Goal: Information Seeking & Learning: Learn about a topic

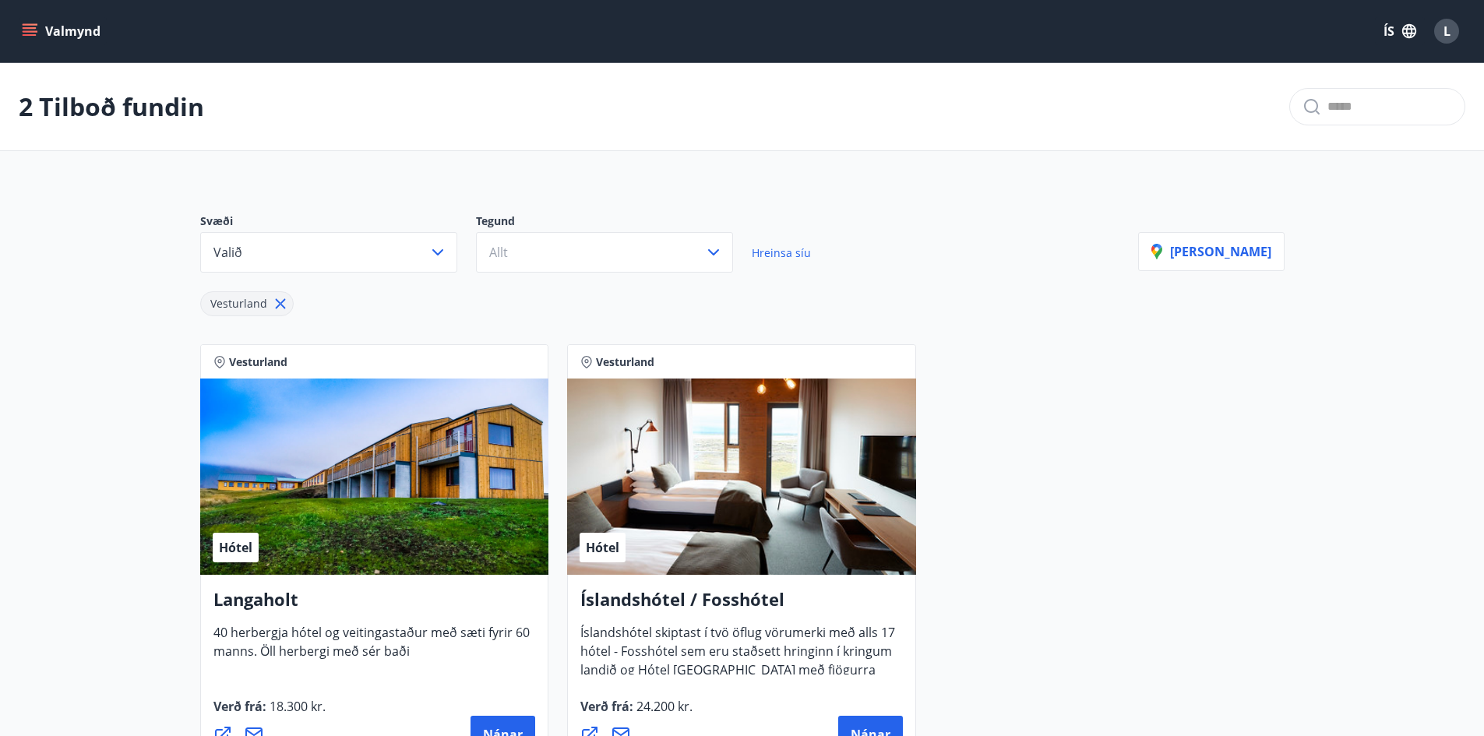
click at [281, 308] on icon at bounding box center [280, 304] width 10 height 10
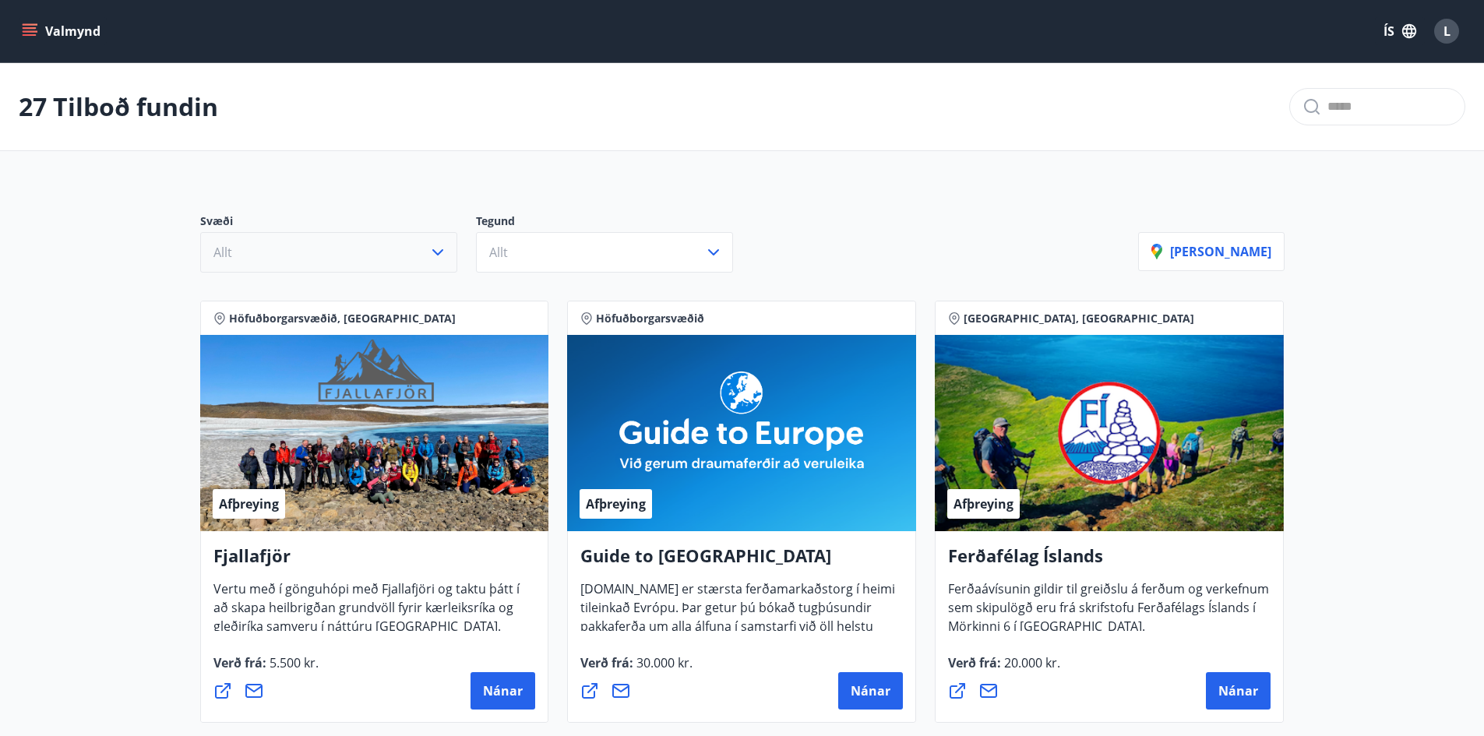
click at [377, 251] on button "Allt" at bounding box center [328, 252] width 257 height 40
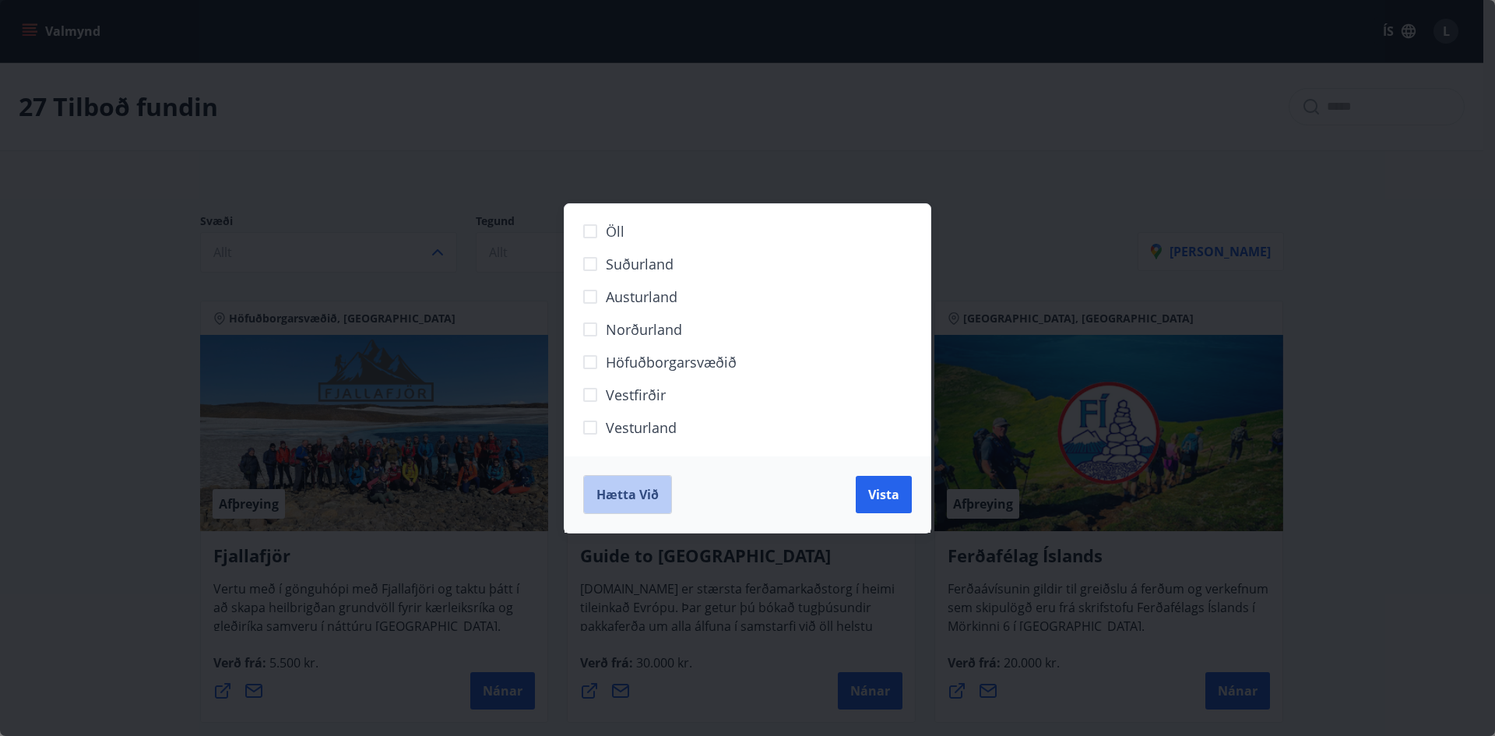
click at [636, 484] on button "Hætta við" at bounding box center [627, 494] width 89 height 39
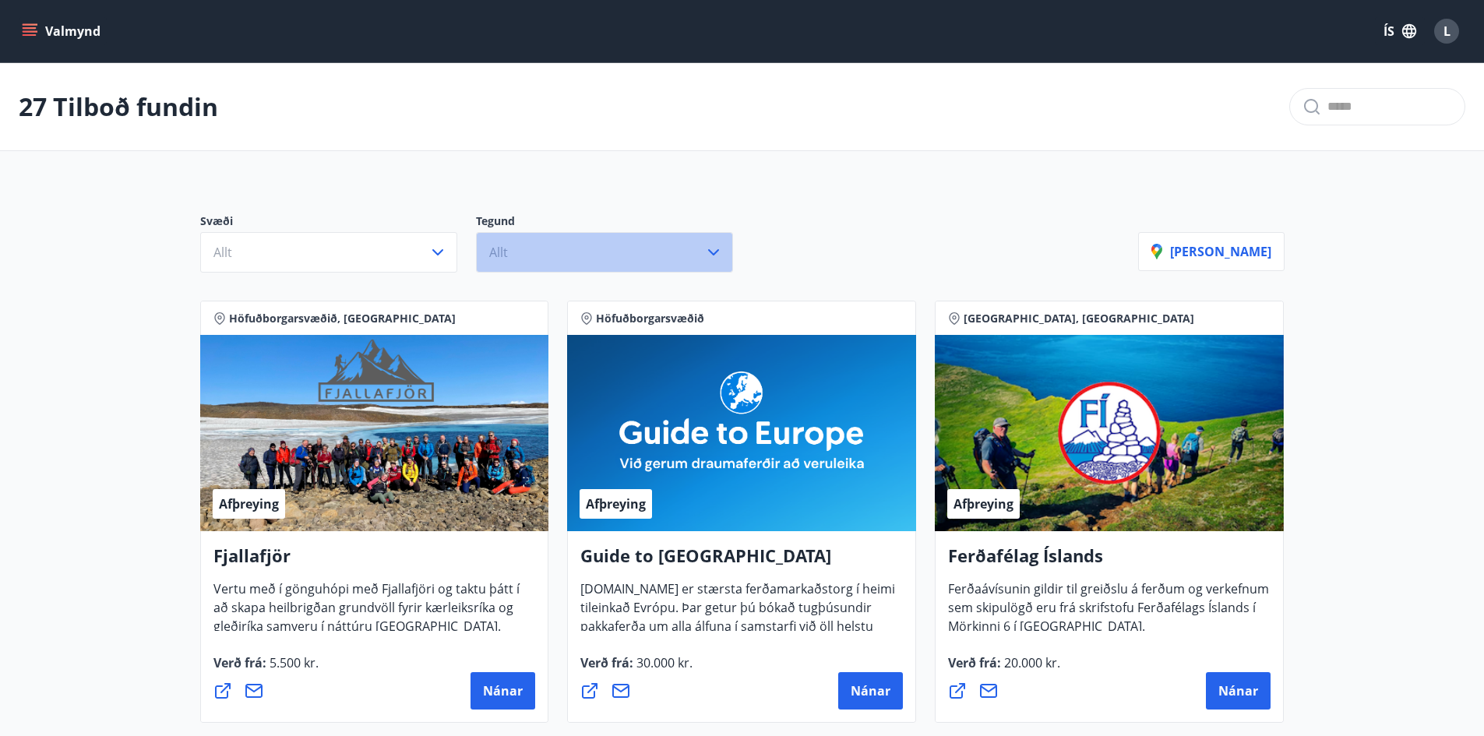
click at [583, 258] on button "Allt" at bounding box center [604, 252] width 257 height 40
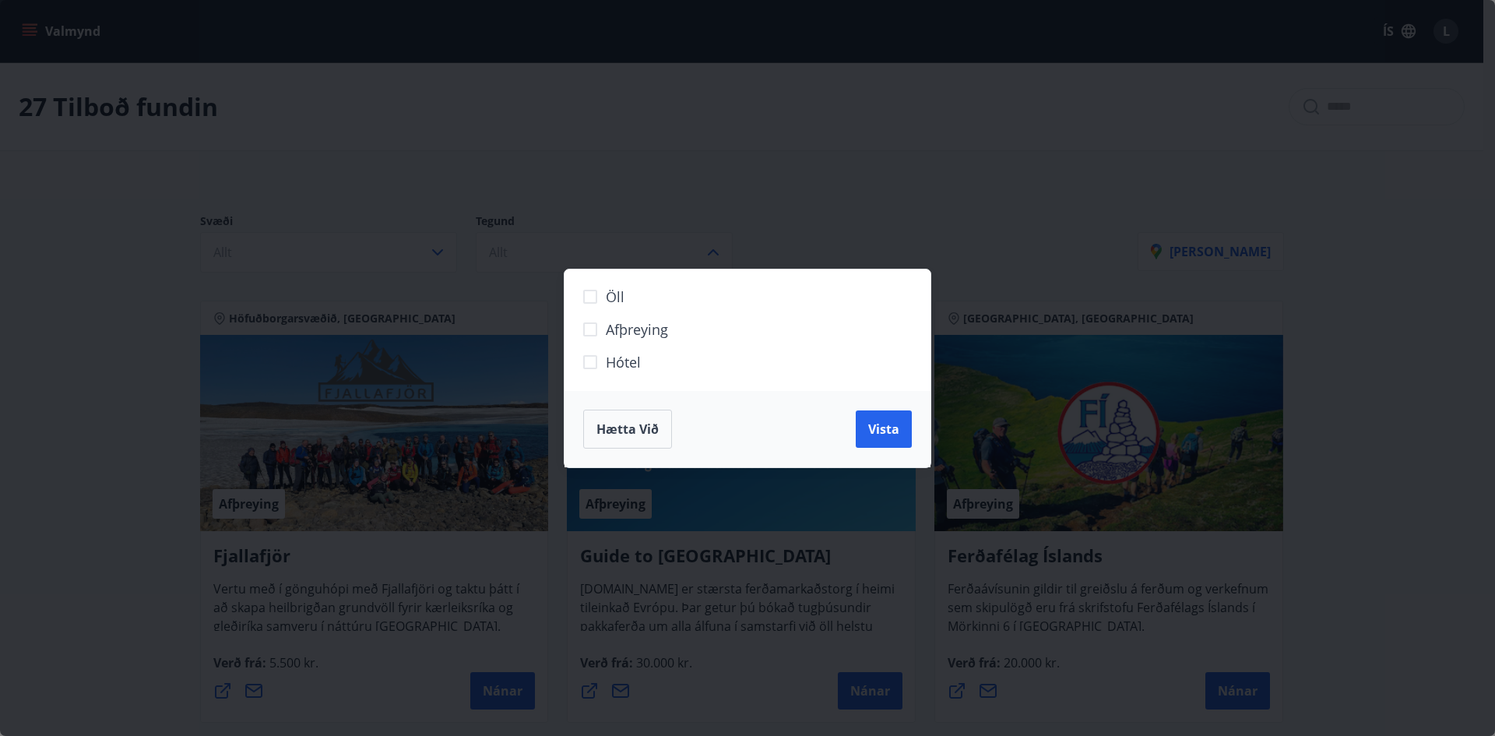
click at [625, 336] on span "Afþreying" at bounding box center [637, 329] width 62 height 20
click at [893, 435] on span "Vista" at bounding box center [883, 429] width 31 height 17
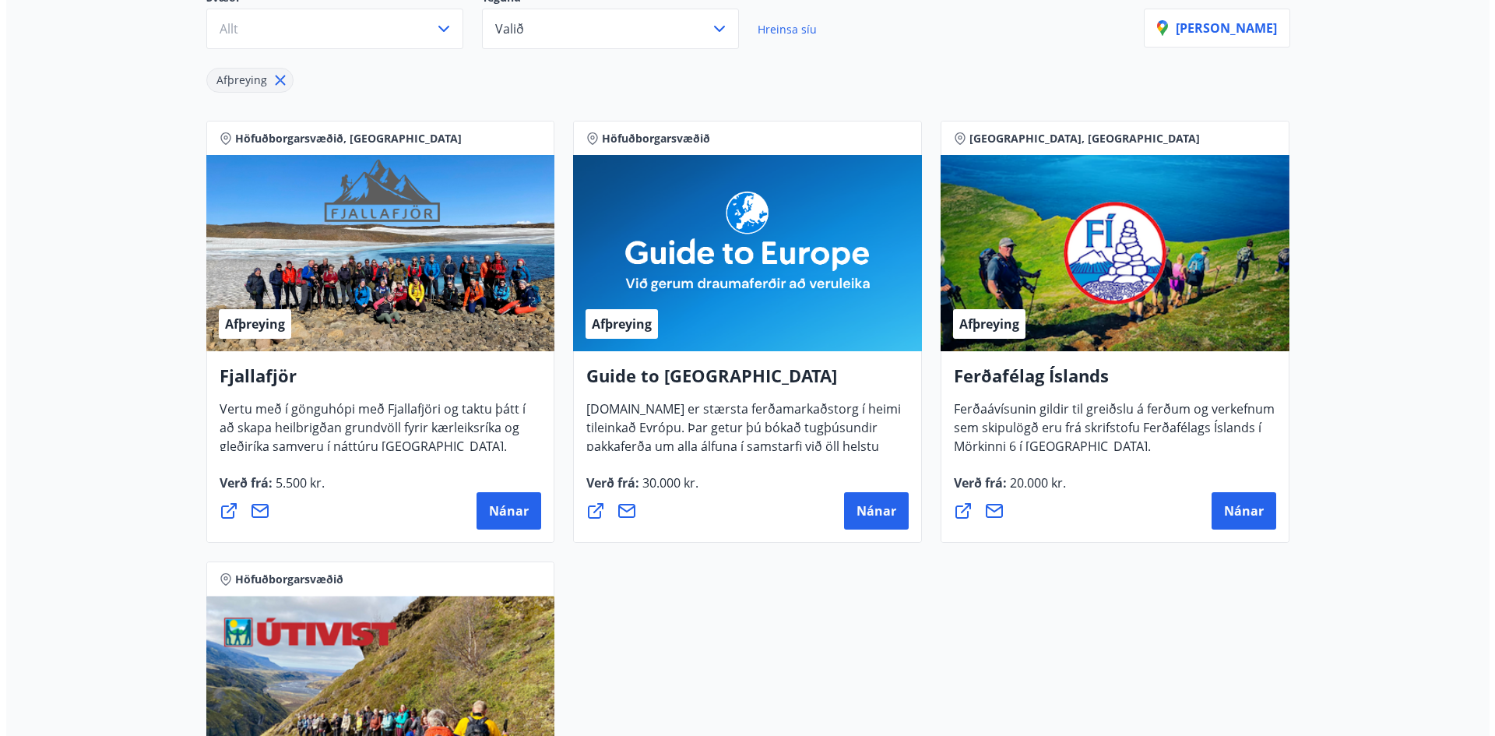
scroll to position [234, 0]
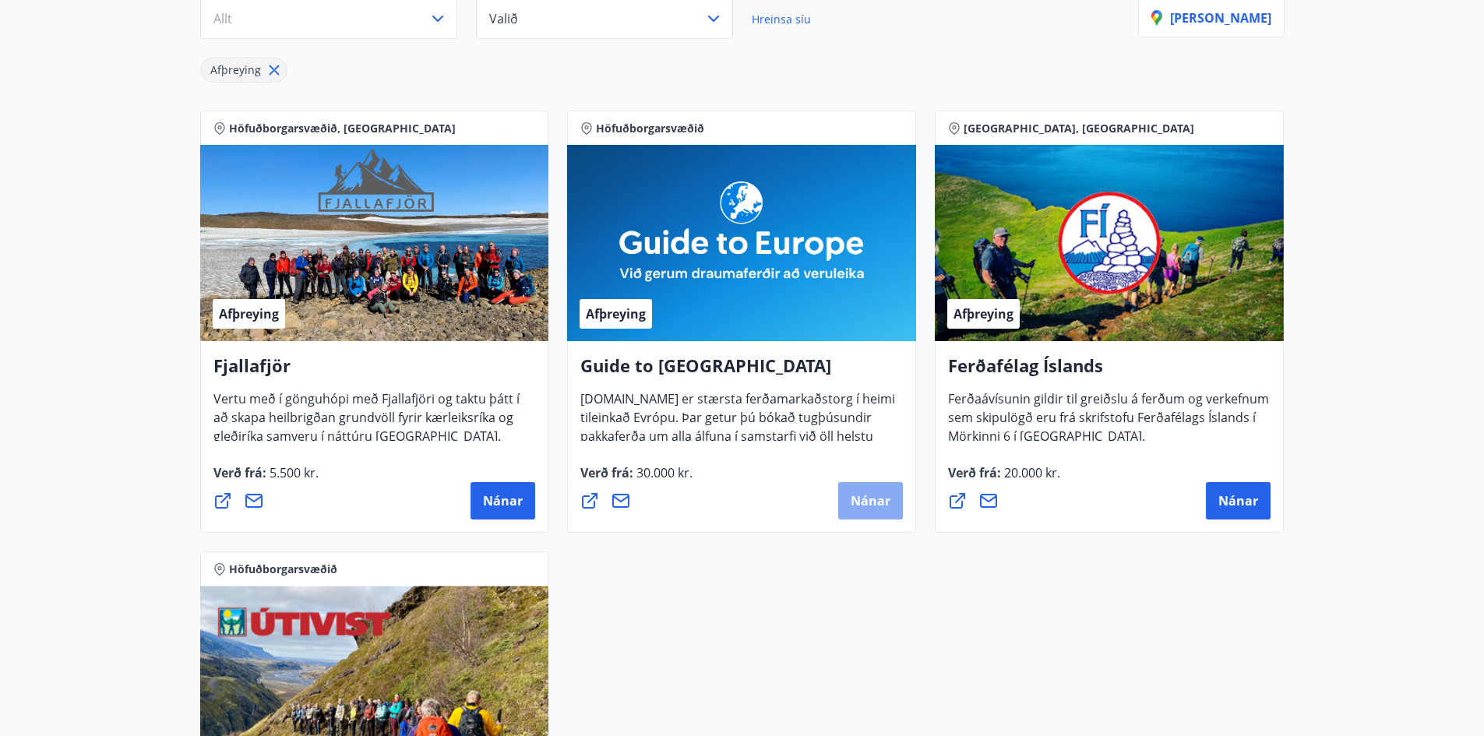
click at [868, 508] on span "Nánar" at bounding box center [870, 500] width 40 height 17
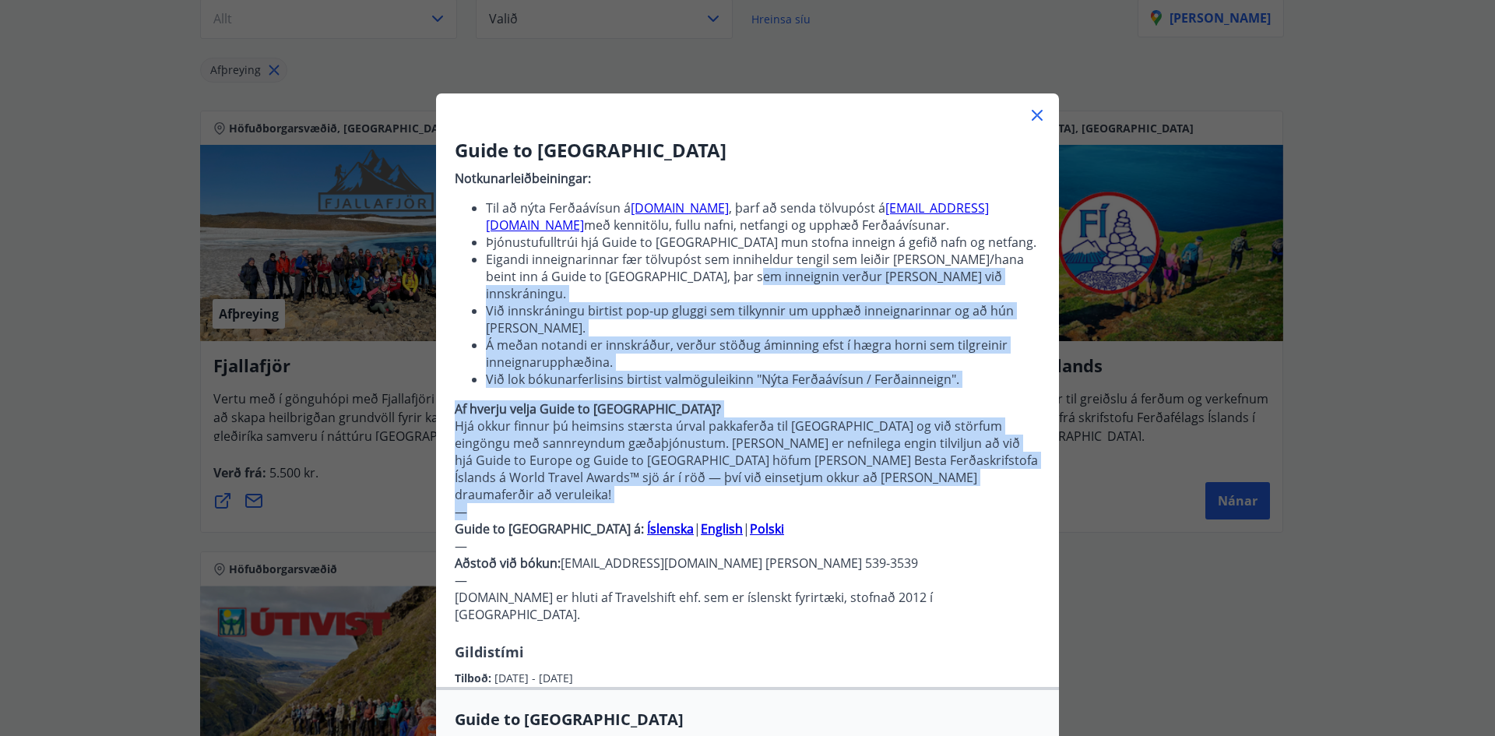
drag, startPoint x: 733, startPoint y: 272, endPoint x: 799, endPoint y: 474, distance: 212.3
click at [799, 474] on p "Notkunarleiðbeiningar: Til að nýta Ferðaávísun á [DOMAIN_NAME] , þarf að senda …" at bounding box center [748, 403] width 586 height 478
click at [799, 503] on p "—" at bounding box center [748, 511] width 586 height 17
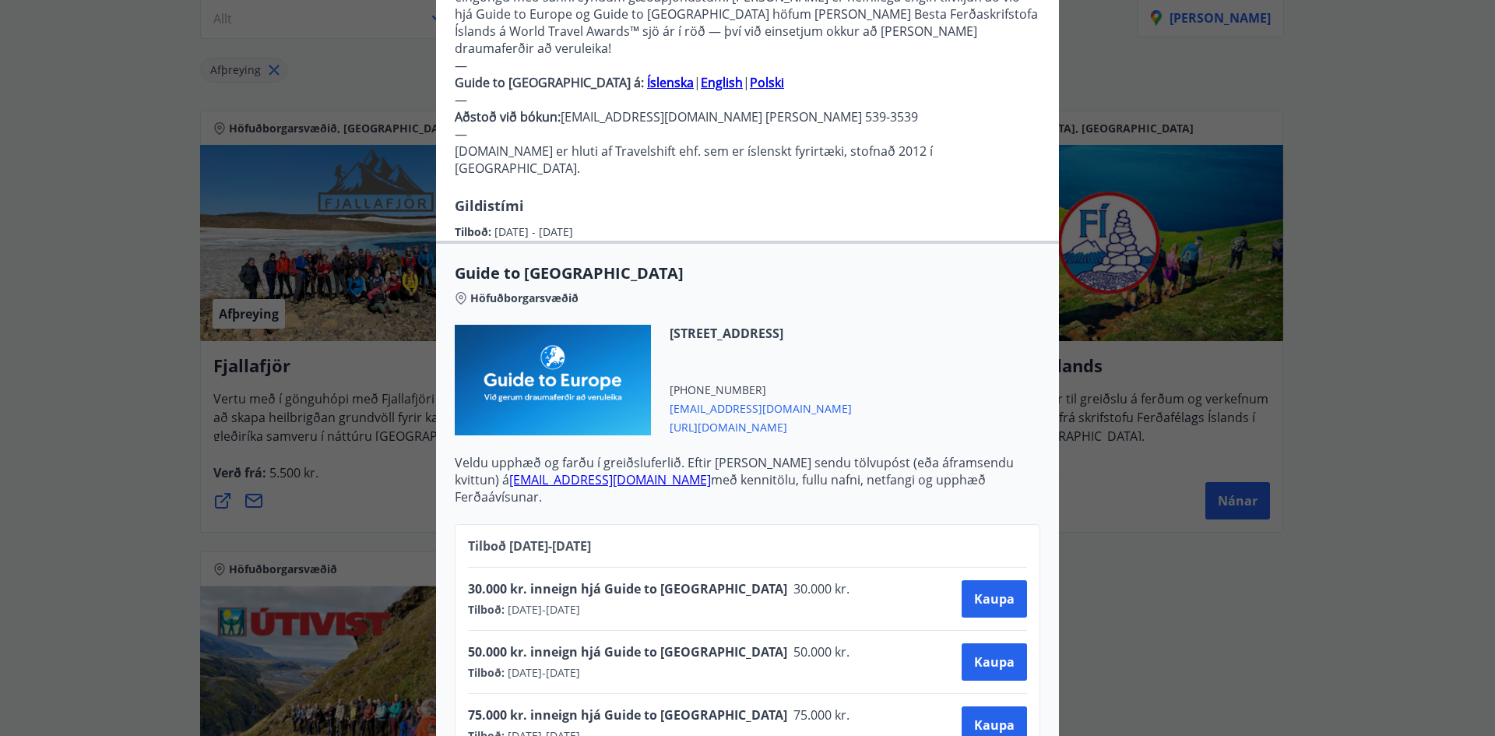
scroll to position [492, 0]
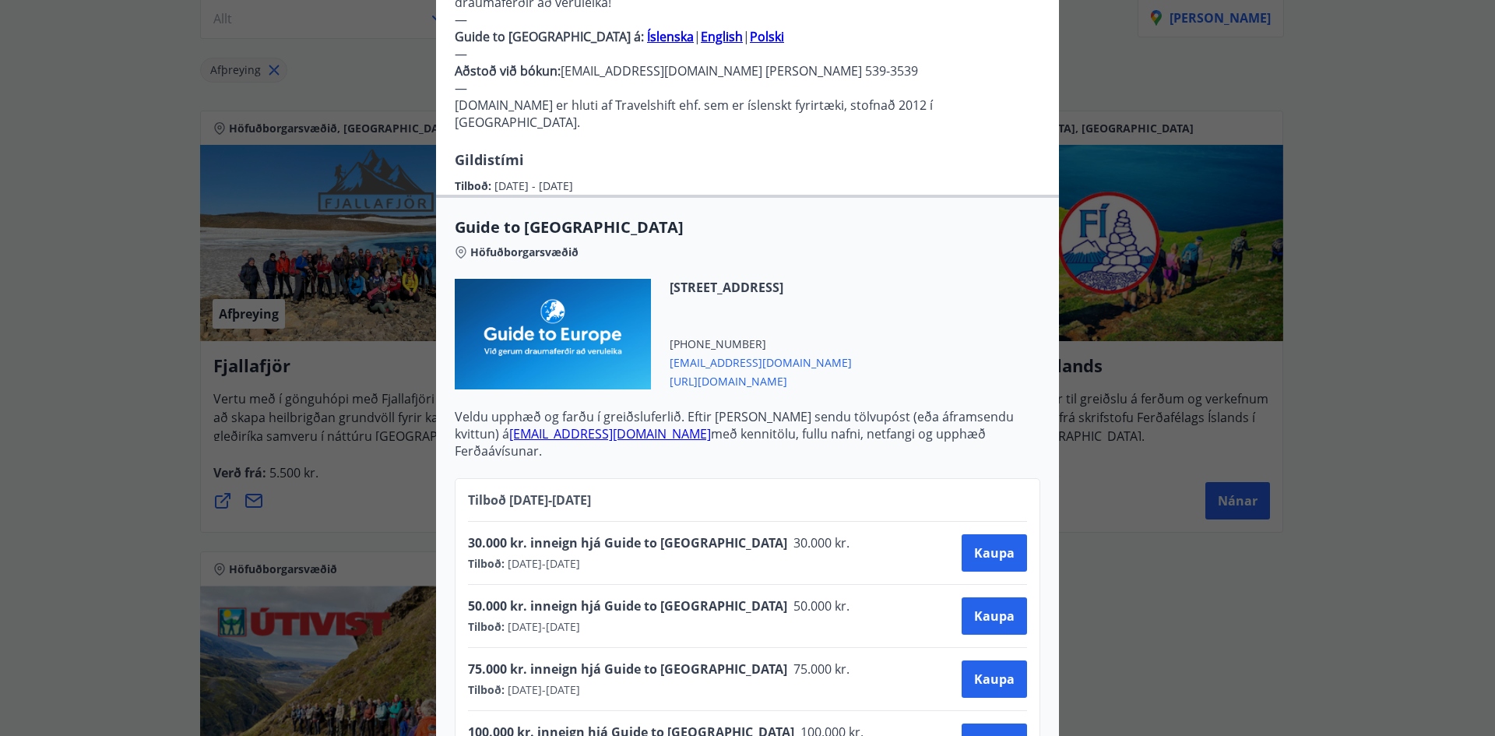
click at [773, 371] on span "[URL][DOMAIN_NAME]" at bounding box center [761, 380] width 182 height 19
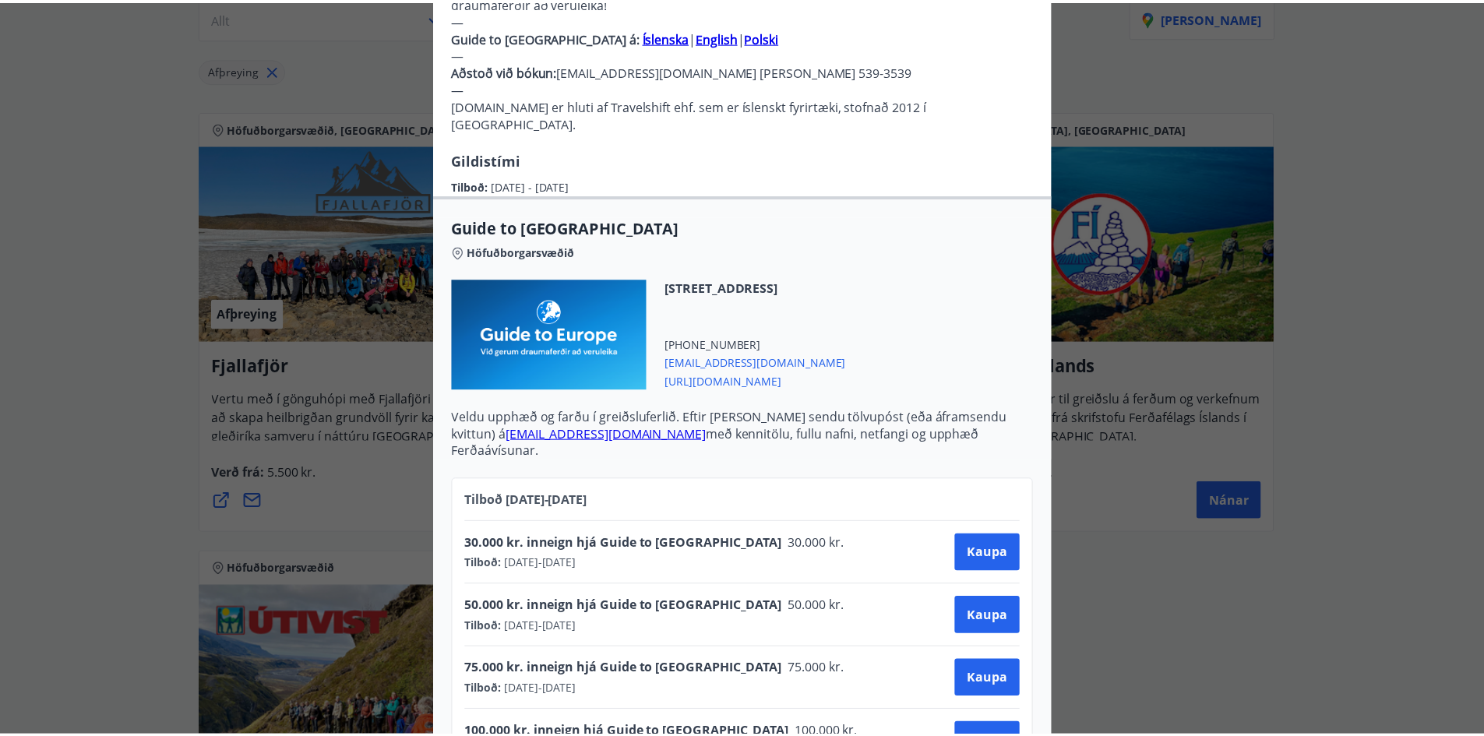
scroll to position [0, 0]
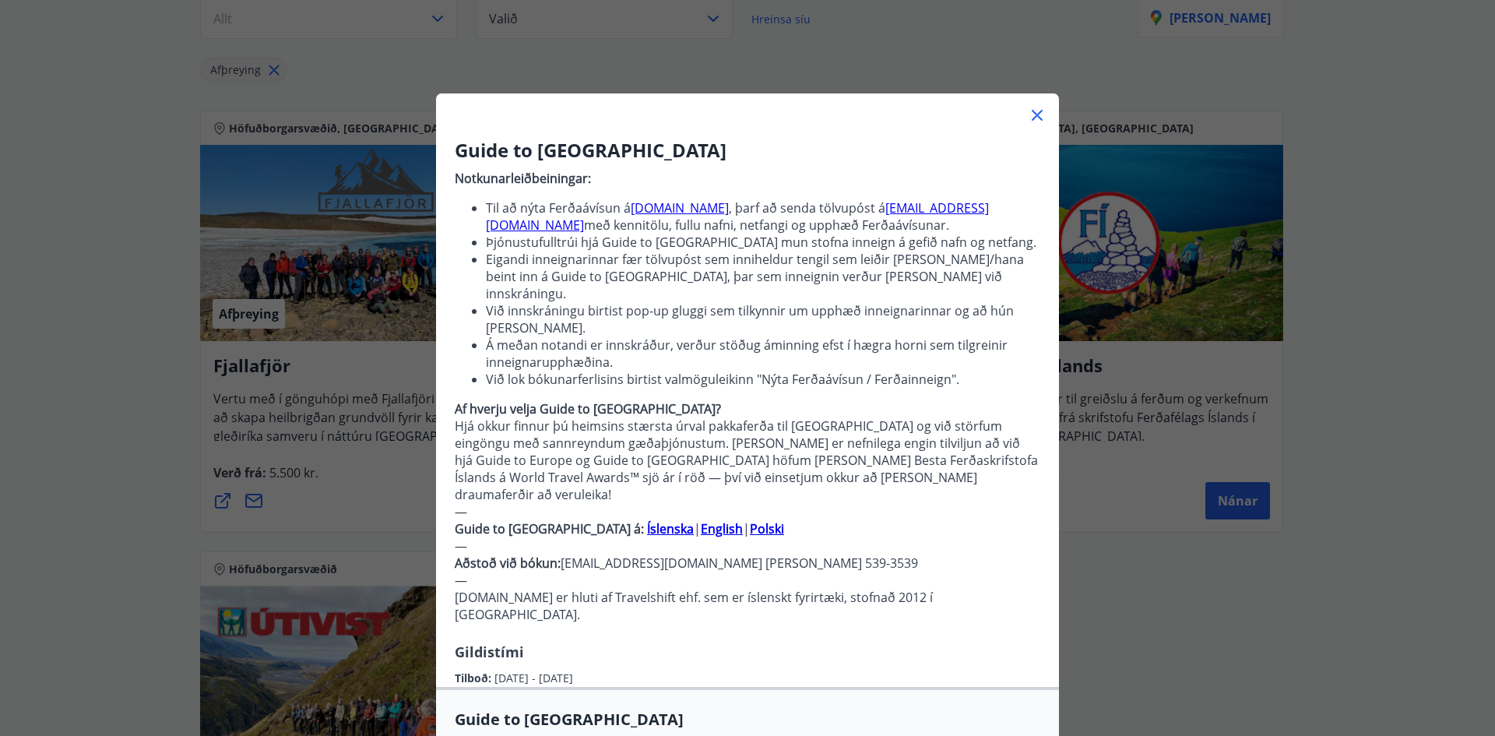
click at [82, 438] on div "Guide to [GEOGRAPHIC_DATA] Notkunarleiðbeiningar: Til að nýta Ferðaávísun á [DO…" at bounding box center [747, 368] width 1495 height 736
click at [1032, 108] on icon at bounding box center [1037, 115] width 19 height 19
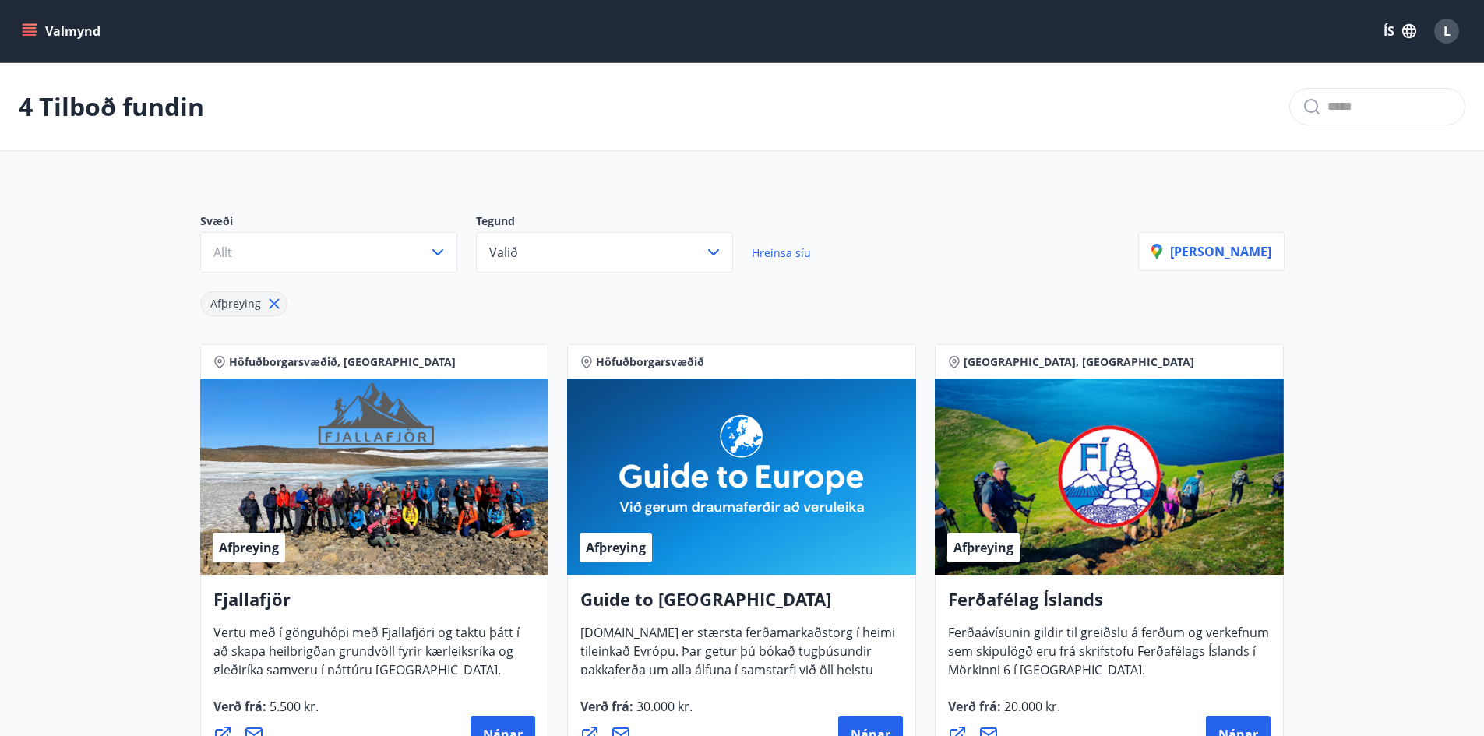
click at [272, 302] on icon at bounding box center [274, 303] width 17 height 17
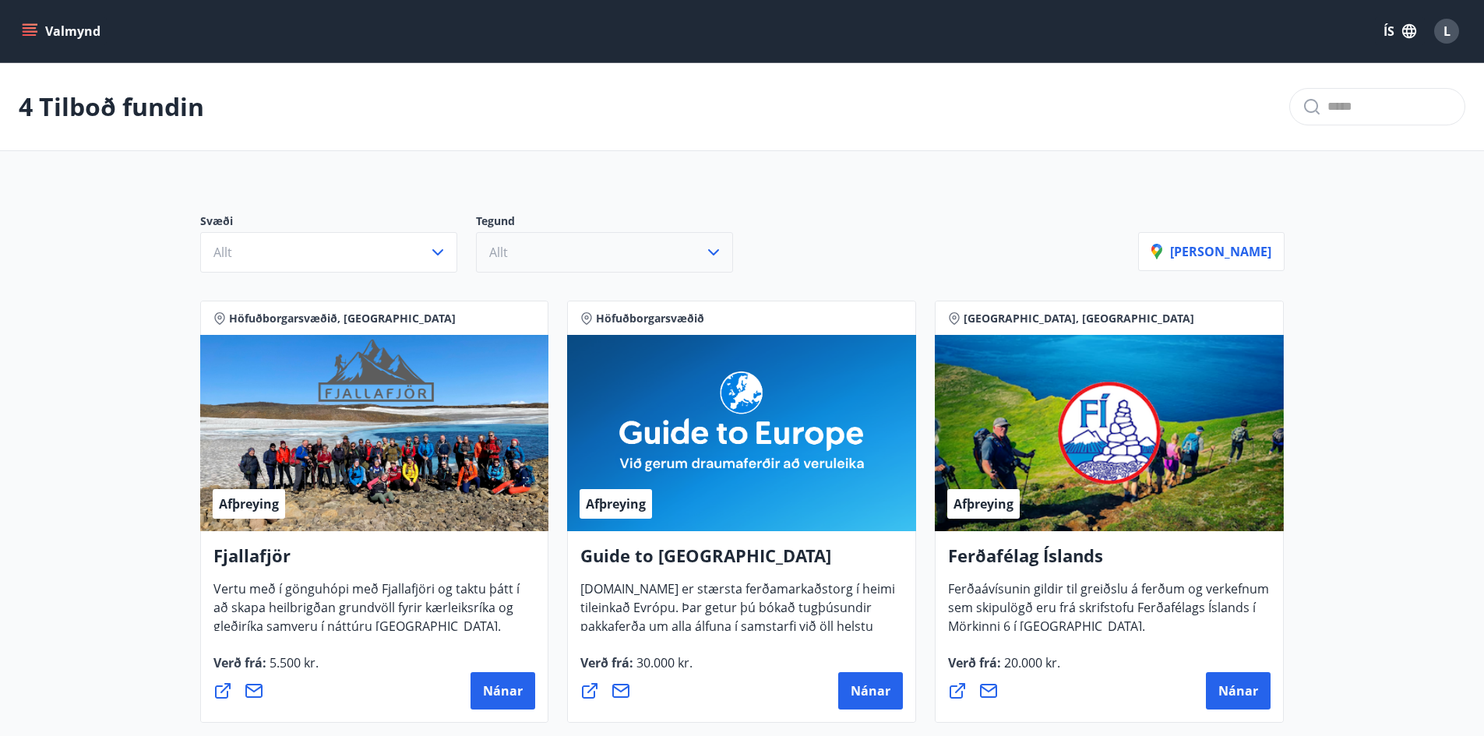
click at [516, 267] on button "Allt" at bounding box center [604, 252] width 257 height 40
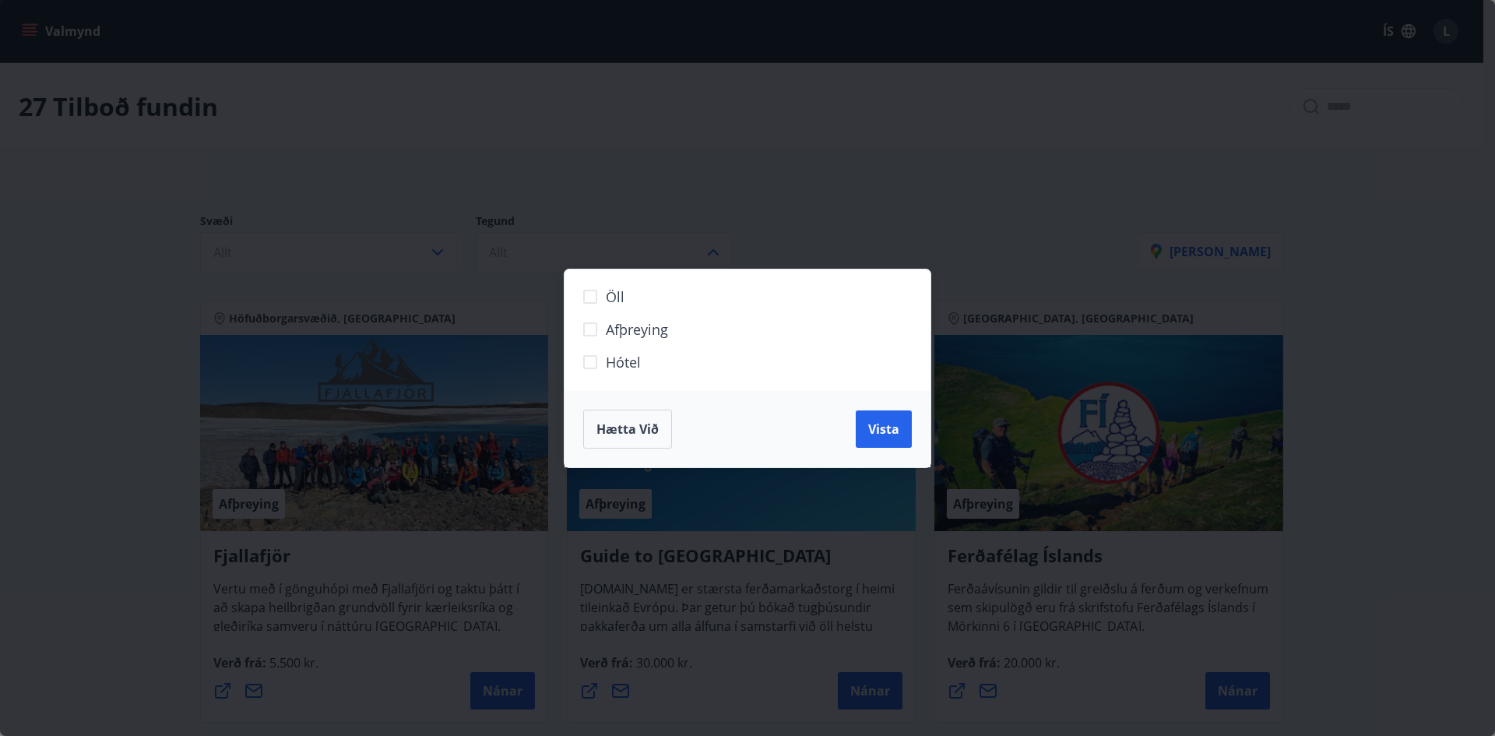
click at [608, 365] on span "Hótel" at bounding box center [623, 362] width 35 height 20
click at [905, 431] on button "Vista" at bounding box center [884, 428] width 56 height 37
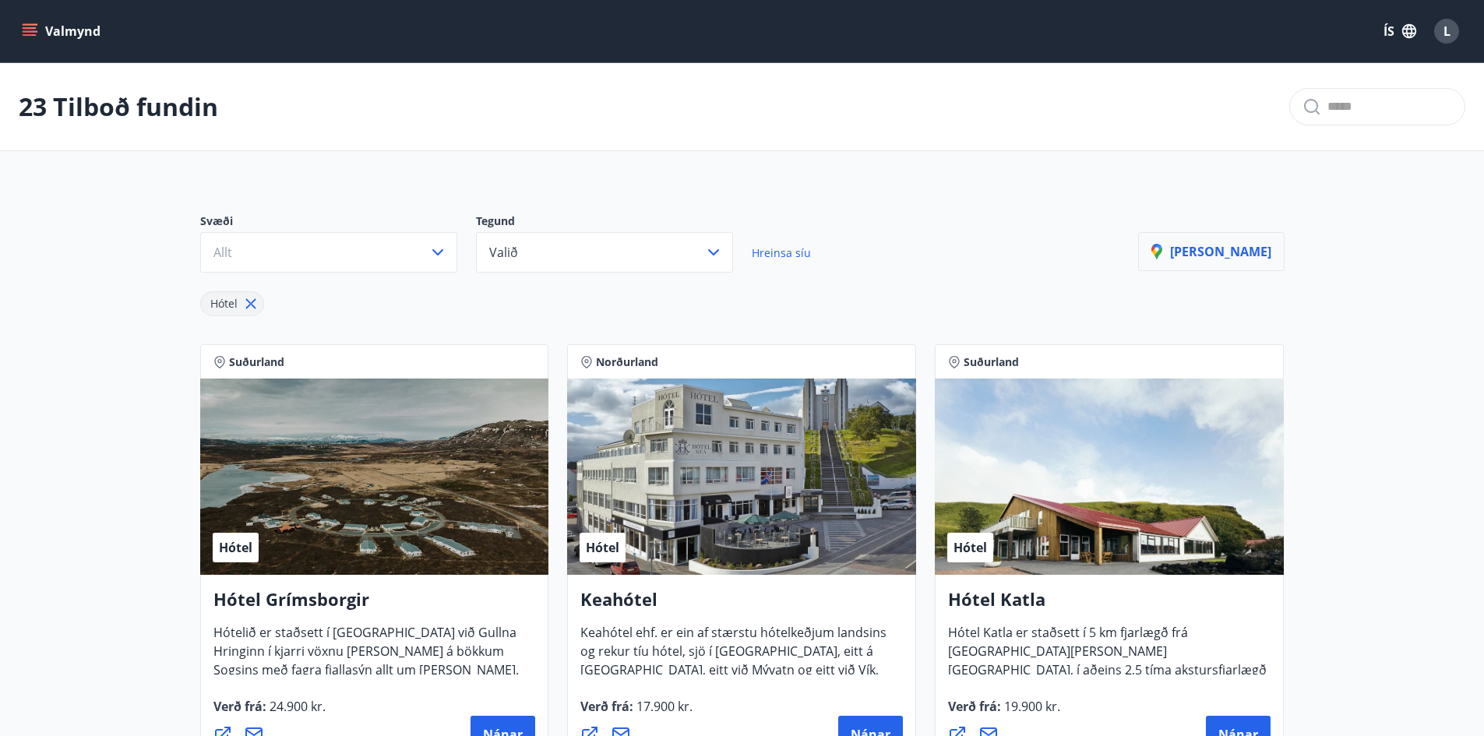
click at [1217, 255] on p "[PERSON_NAME]" at bounding box center [1211, 251] width 120 height 17
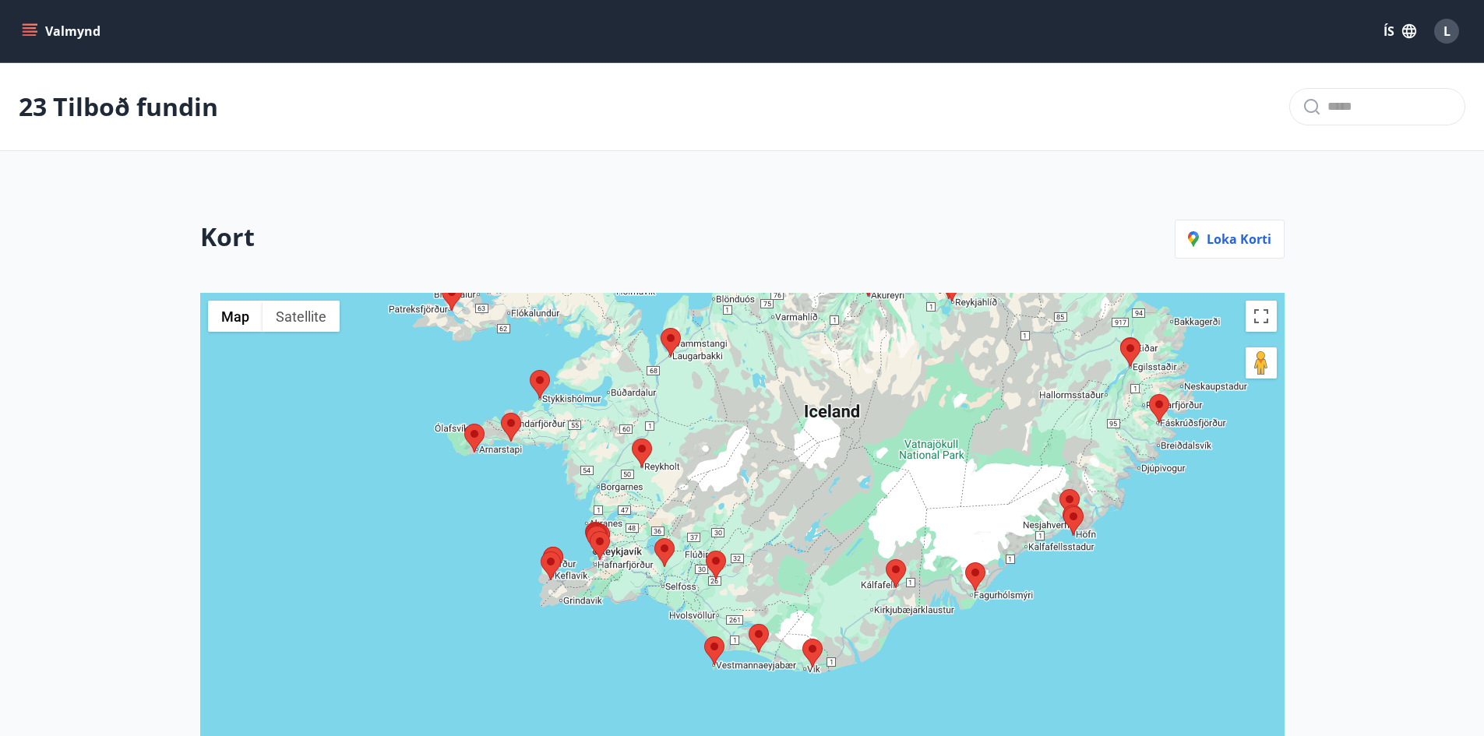
drag, startPoint x: 674, startPoint y: 664, endPoint x: 737, endPoint y: 480, distance: 195.1
click at [737, 480] on div at bounding box center [742, 623] width 1084 height 661
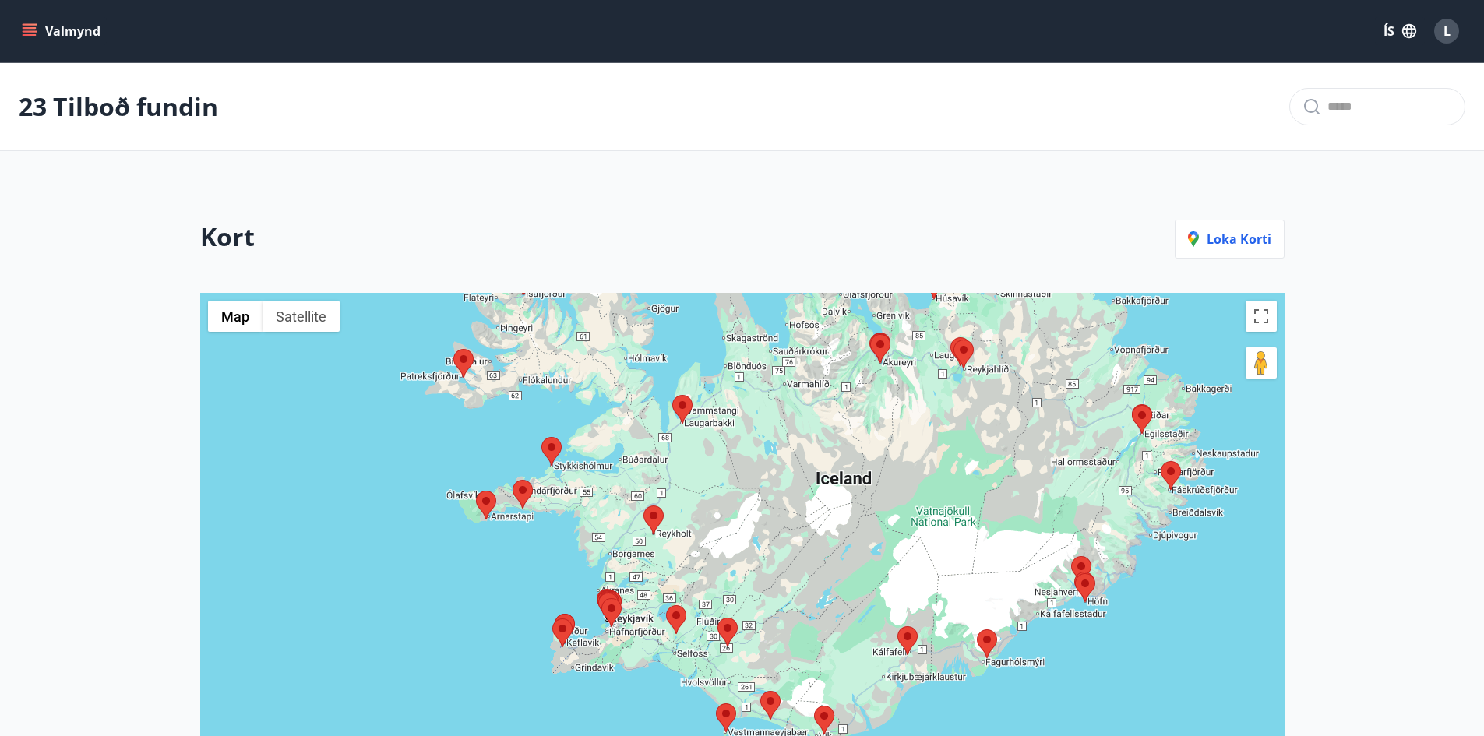
drag, startPoint x: 586, startPoint y: 597, endPoint x: 598, endPoint y: 666, distance: 69.5
click at [598, 666] on div at bounding box center [742, 623] width 1084 height 661
click at [131, 454] on main "23 Tilboð fundin Kort Loka korti ← Move left → Move right ↑ Move up ↓ Move down…" at bounding box center [742, 490] width 1484 height 855
